Goal: Navigation & Orientation: Understand site structure

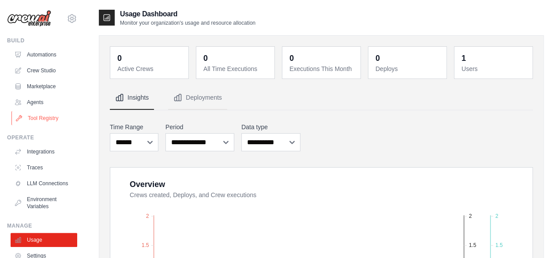
click at [44, 120] on link "Tool Registry" at bounding box center [44, 118] width 67 height 14
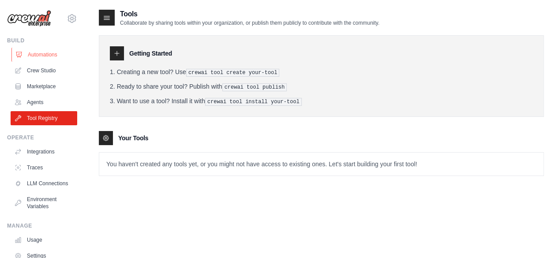
click at [30, 52] on link "Automations" at bounding box center [44, 55] width 67 height 14
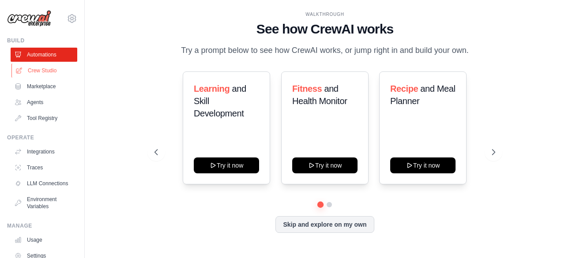
click at [38, 68] on link "Crew Studio" at bounding box center [44, 71] width 67 height 14
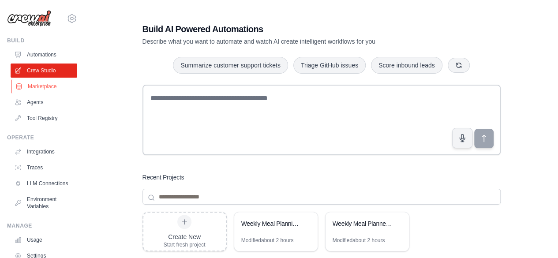
click at [38, 85] on link "Marketplace" at bounding box center [44, 86] width 67 height 14
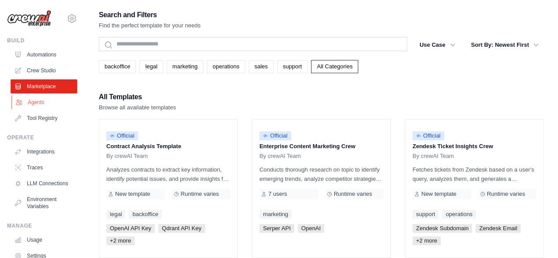
click at [34, 101] on link "Agents" at bounding box center [44, 102] width 67 height 14
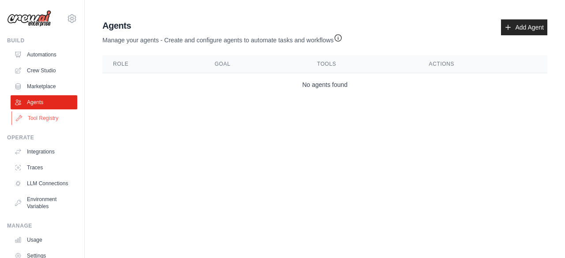
click at [40, 117] on link "Tool Registry" at bounding box center [44, 118] width 67 height 14
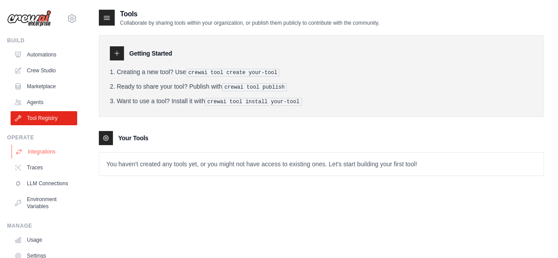
click at [43, 149] on link "Integrations" at bounding box center [44, 152] width 67 height 14
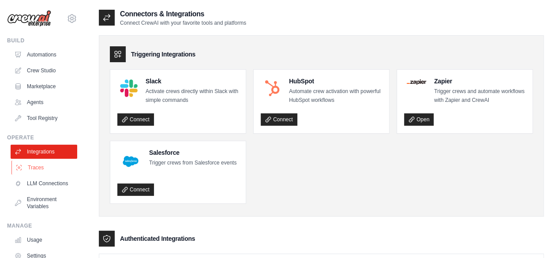
click at [35, 170] on link "Traces" at bounding box center [44, 168] width 67 height 14
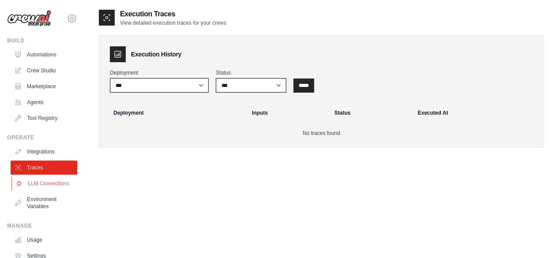
click at [36, 186] on link "LLM Connections" at bounding box center [44, 183] width 67 height 14
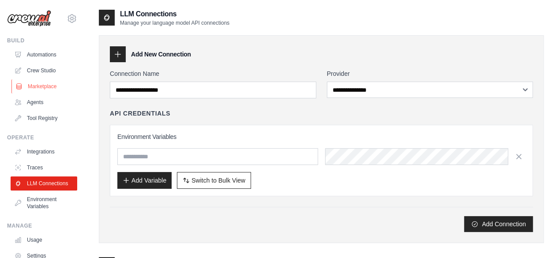
click at [33, 86] on link "Marketplace" at bounding box center [44, 86] width 67 height 14
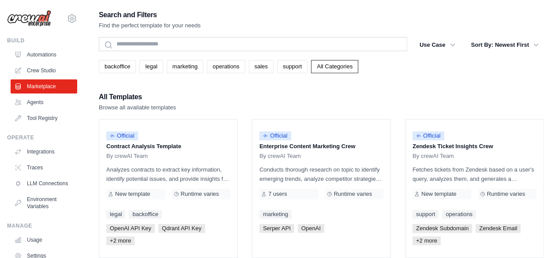
click at [0, 36] on div "paulranjita1@gmail.com Settings Build Automations Crew Studio Marketplace" at bounding box center [42, 129] width 85 height 258
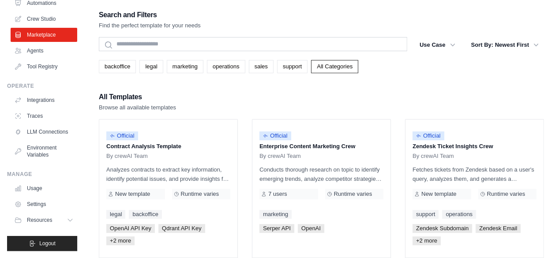
scroll to position [58, 0]
click at [69, 221] on icon at bounding box center [71, 220] width 4 height 2
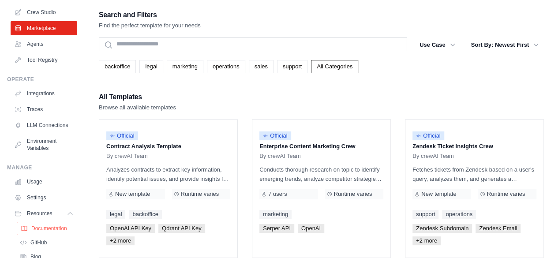
click at [53, 232] on span "Documentation" at bounding box center [49, 228] width 36 height 7
click at [46, 189] on link "Usage" at bounding box center [44, 182] width 67 height 14
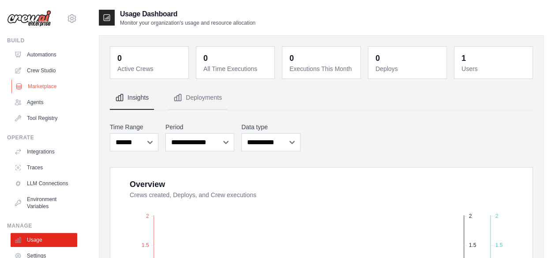
click at [37, 89] on link "Marketplace" at bounding box center [44, 86] width 67 height 14
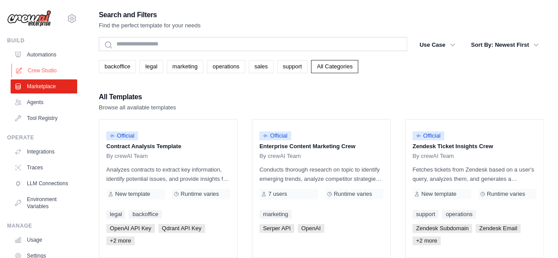
click at [48, 73] on link "Crew Studio" at bounding box center [44, 71] width 67 height 14
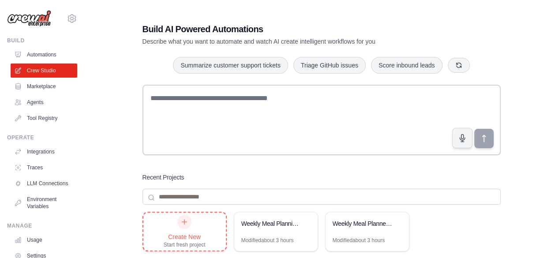
click at [181, 219] on icon at bounding box center [184, 221] width 7 height 7
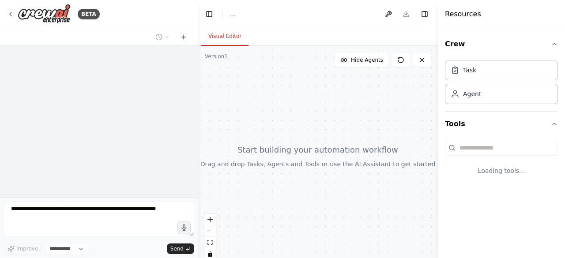
select select "****"
